Goal: Navigation & Orientation: Find specific page/section

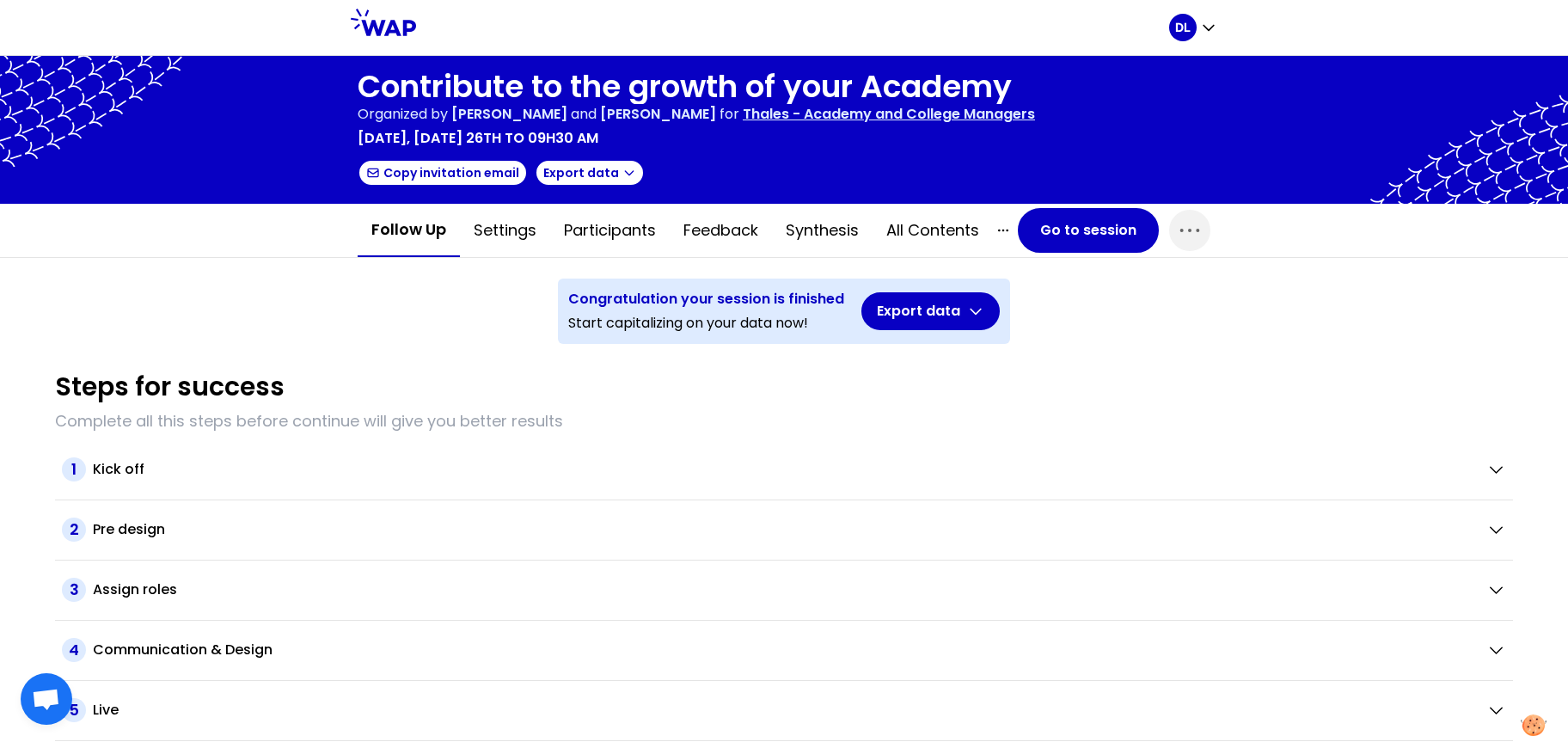
click at [619, 98] on h1 "Contribute to the growth of your Academy" at bounding box center [696, 86] width 677 height 35
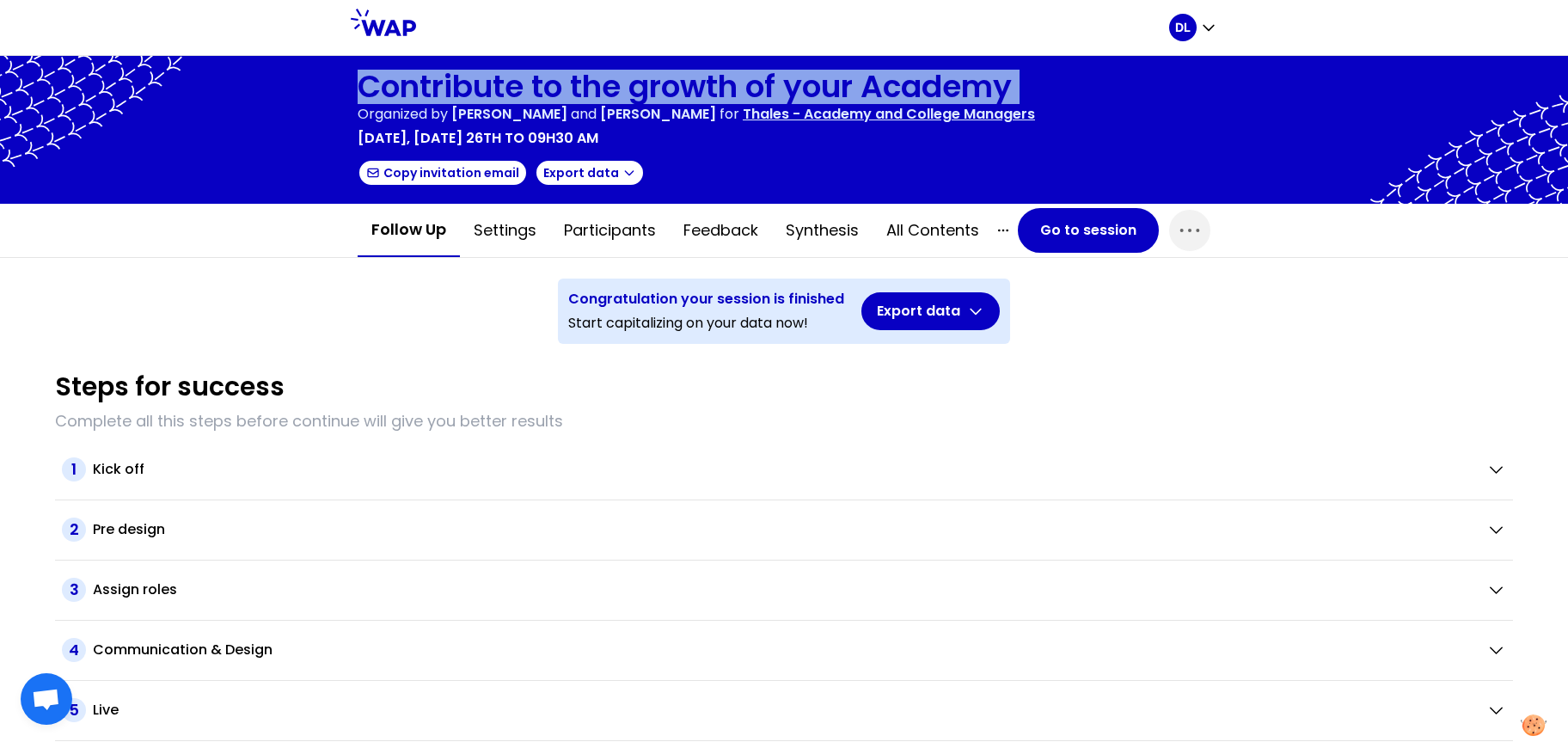
click at [619, 98] on h1 "Contribute to the growth of your Academy" at bounding box center [696, 86] width 677 height 35
click at [596, 231] on button "Participants" at bounding box center [610, 230] width 120 height 51
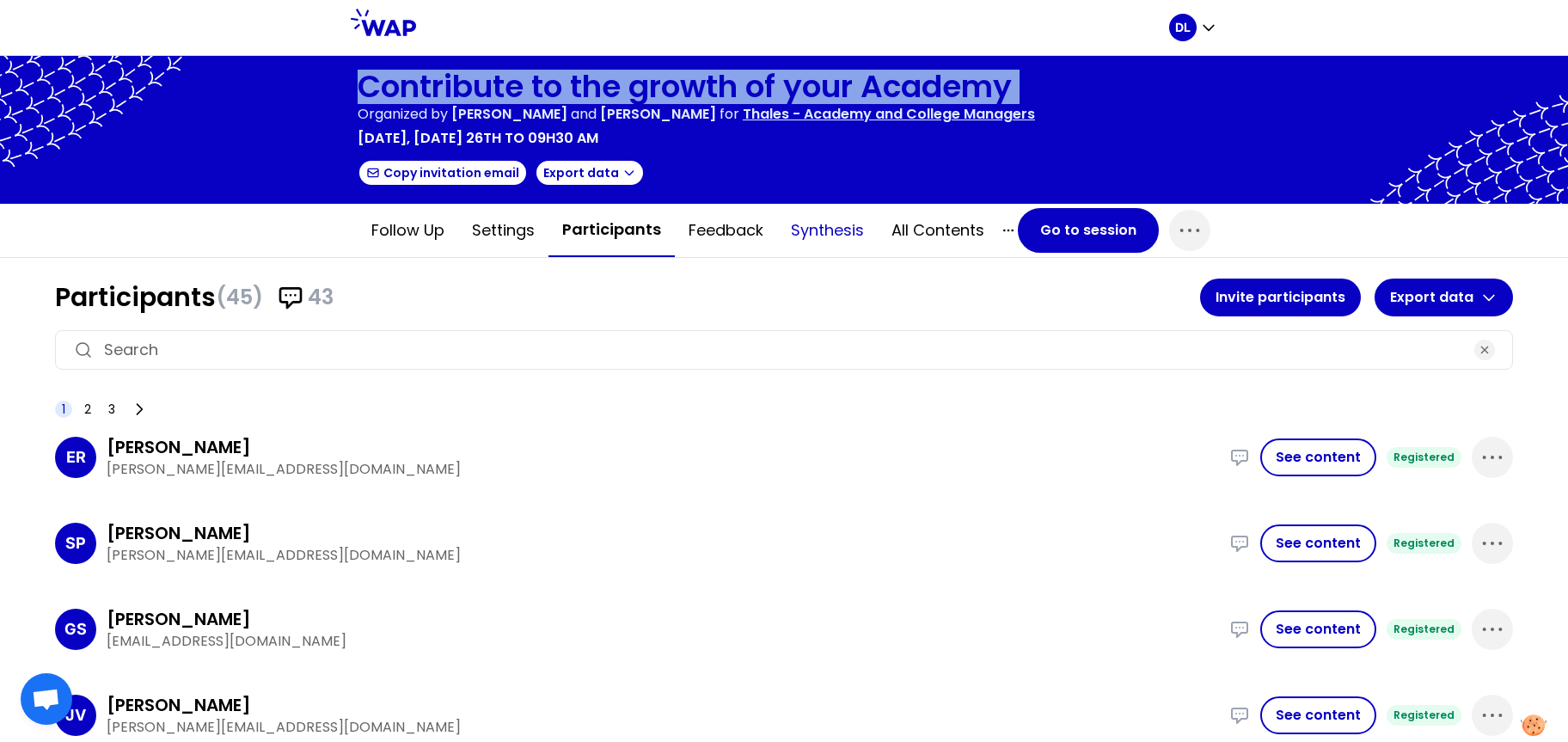
click at [805, 234] on button "Synthesis" at bounding box center [826, 230] width 100 height 51
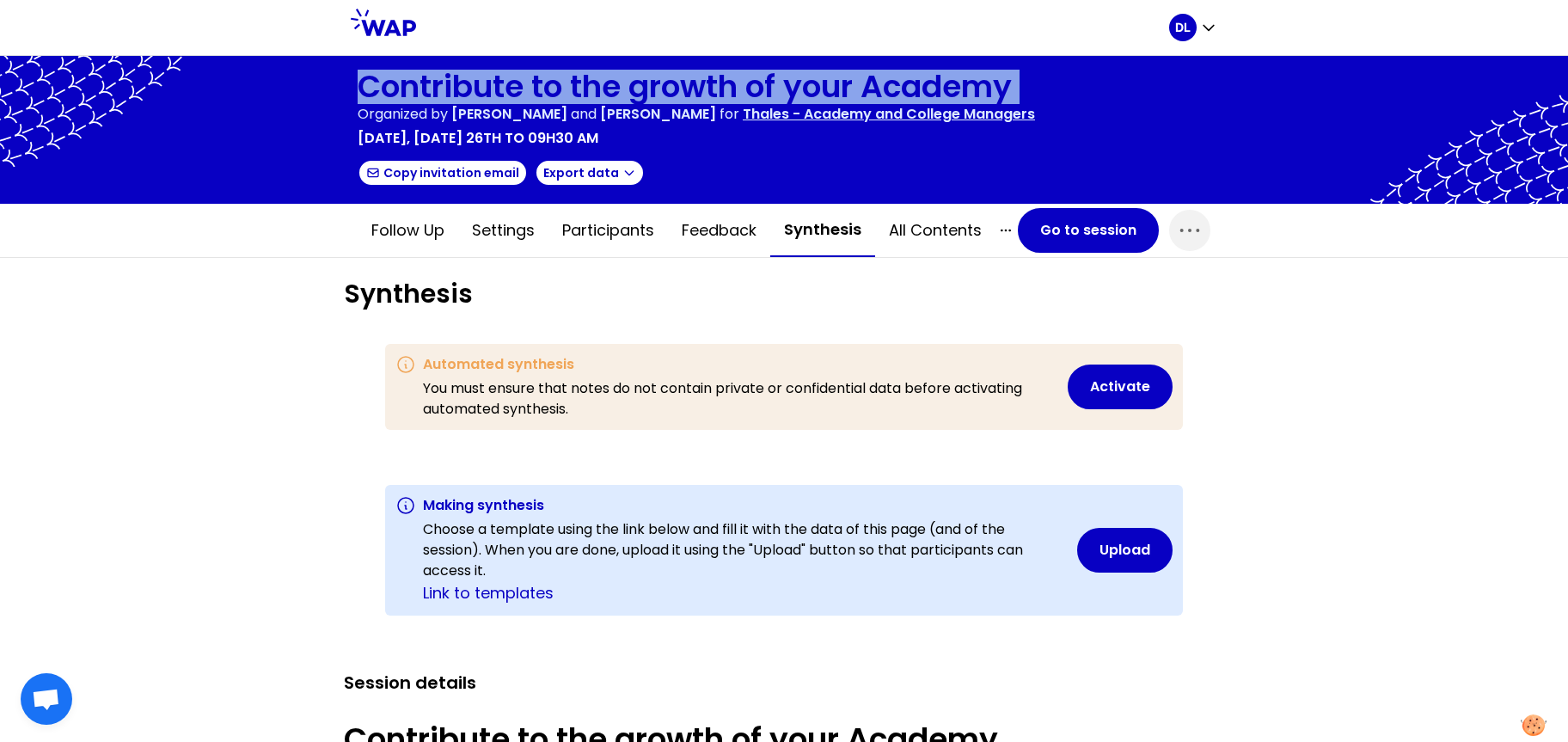
scroll to position [8265, 7865]
click at [592, 226] on button "Participants" at bounding box center [608, 230] width 120 height 51
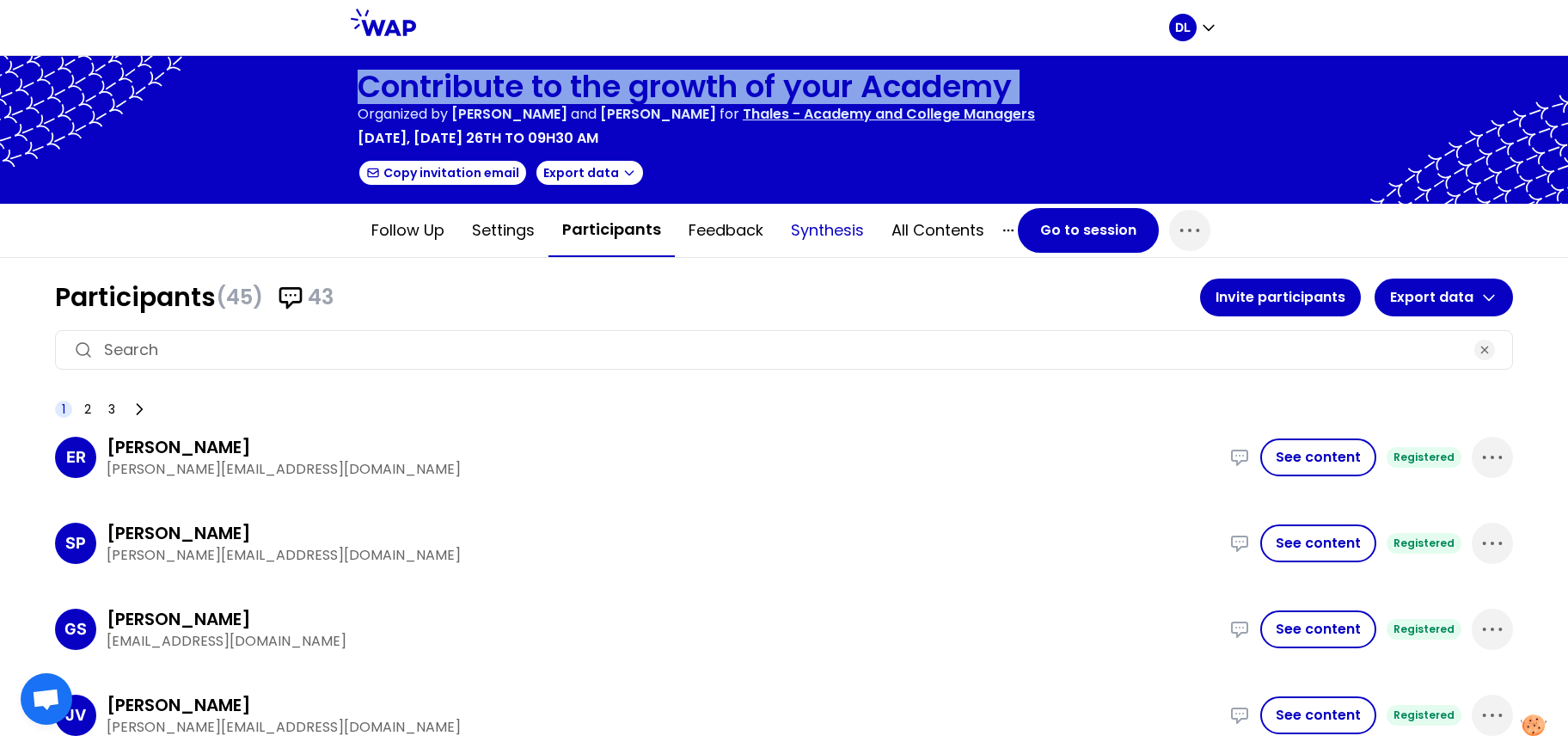
click at [808, 235] on button "Synthesis" at bounding box center [826, 230] width 100 height 51
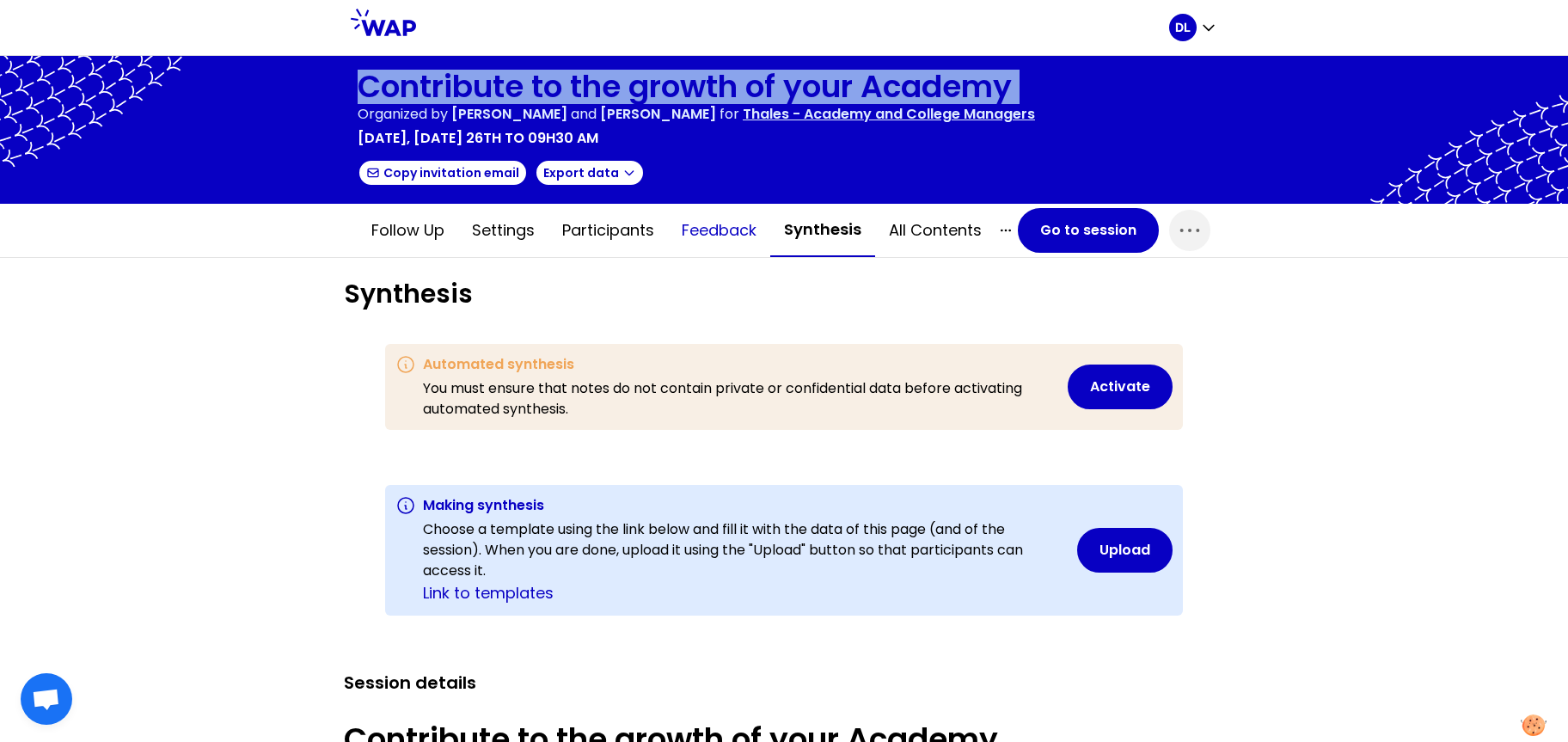
scroll to position [8265, 7865]
click at [727, 234] on button "Feedback" at bounding box center [719, 230] width 102 height 51
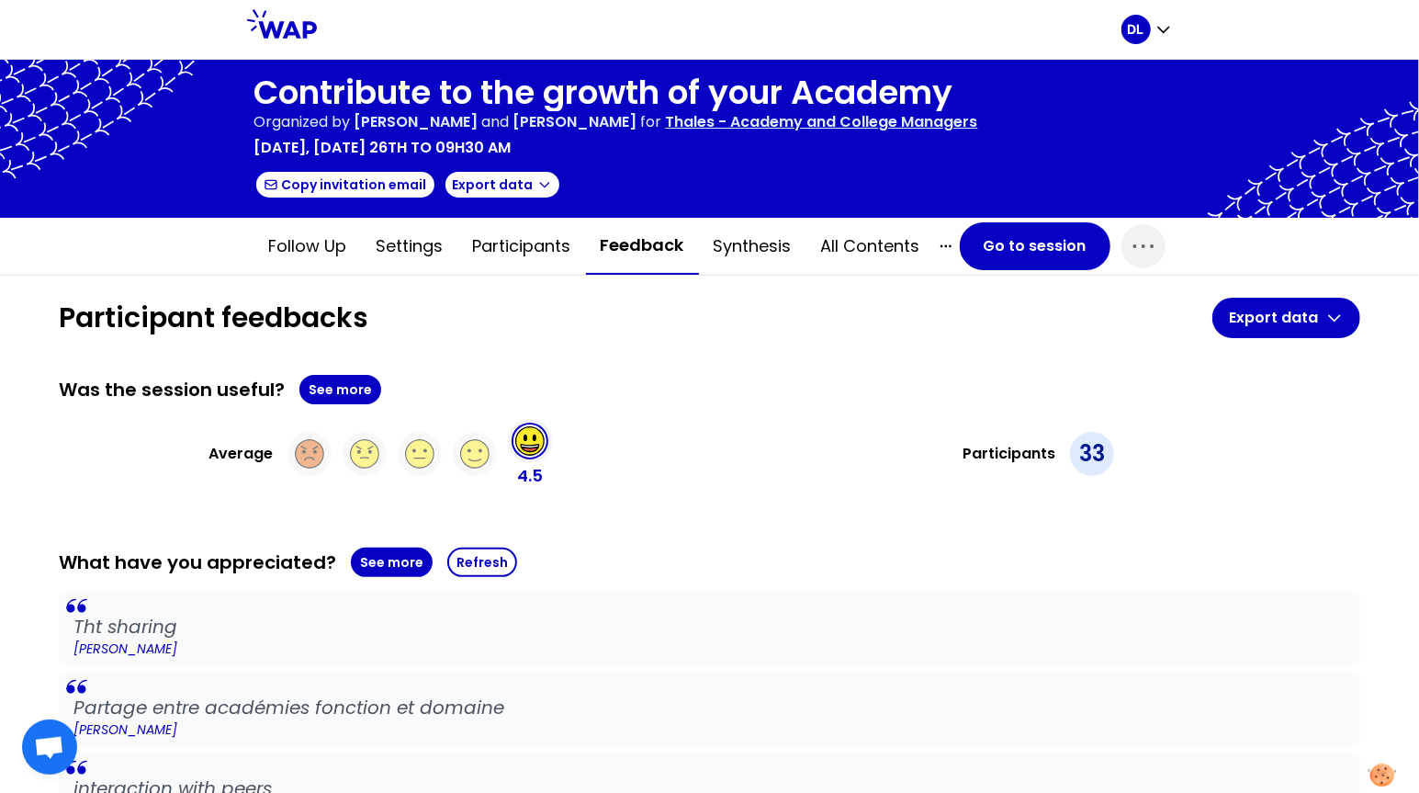
click at [332, 153] on p "[DATE], [DATE] 26th to 09h30 am" at bounding box center [382, 148] width 257 height 22
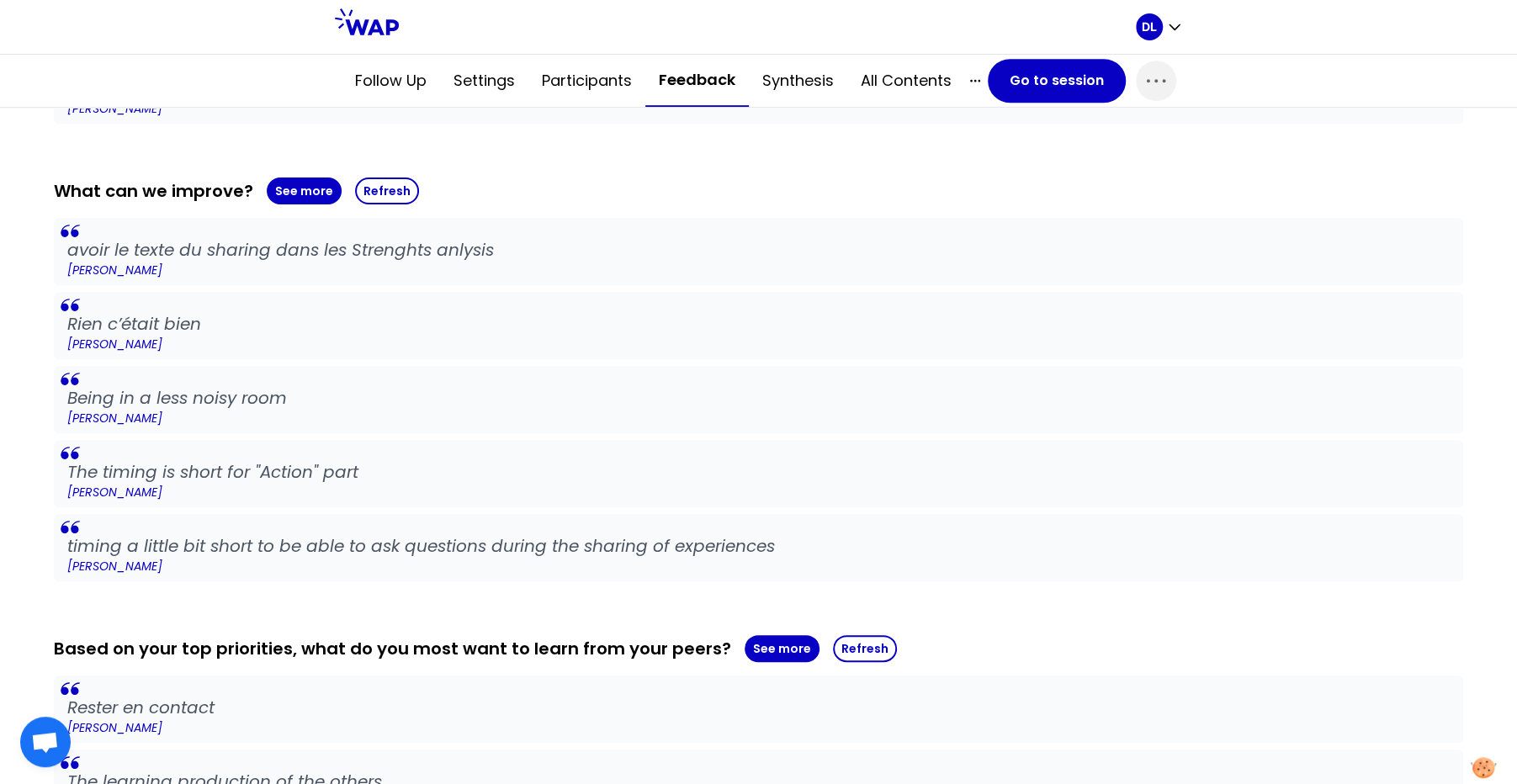
scroll to position [1336, 0]
